Goal: Transaction & Acquisition: Purchase product/service

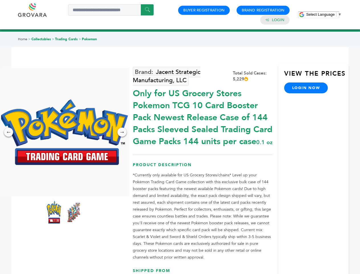
click at [324, 14] on span "Select Language" at bounding box center [320, 14] width 29 height 4
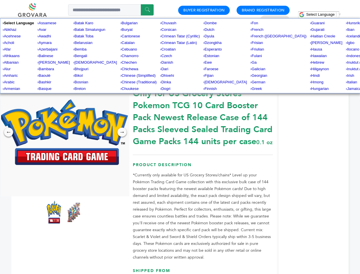
click at [64, 132] on img at bounding box center [64, 132] width 128 height 66
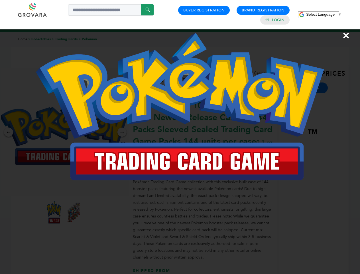
click at [9, 132] on div "×" at bounding box center [180, 137] width 360 height 274
click at [122, 132] on div "→" at bounding box center [121, 131] width 9 height 9
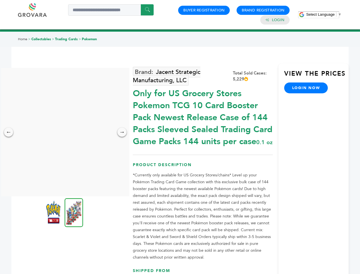
click at [54, 212] on img at bounding box center [53, 211] width 14 height 23
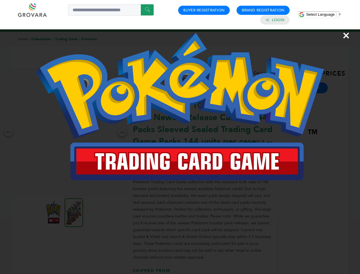
click at [74, 212] on div "×" at bounding box center [180, 137] width 360 height 274
